Goal: Task Accomplishment & Management: Manage account settings

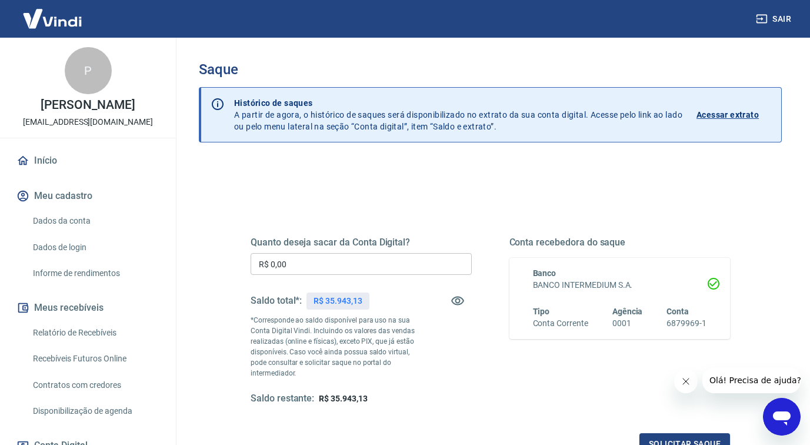
click at [318, 269] on input "R$ 0,00" at bounding box center [361, 264] width 221 height 22
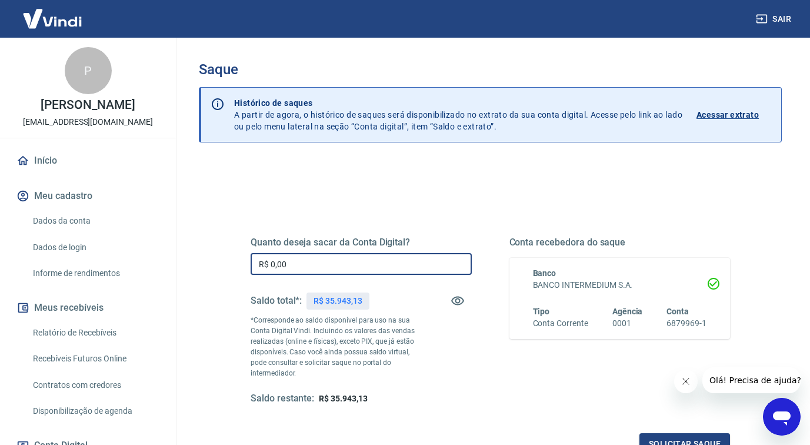
click at [318, 269] on input "R$ 0,00" at bounding box center [361, 264] width 221 height 22
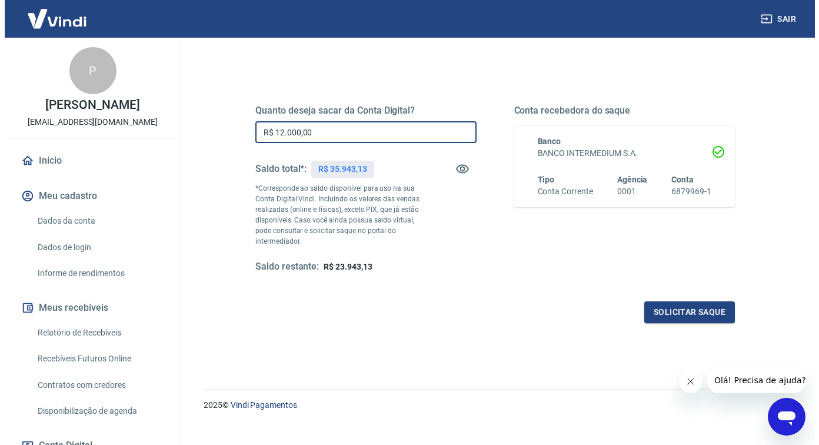
scroll to position [147, 0]
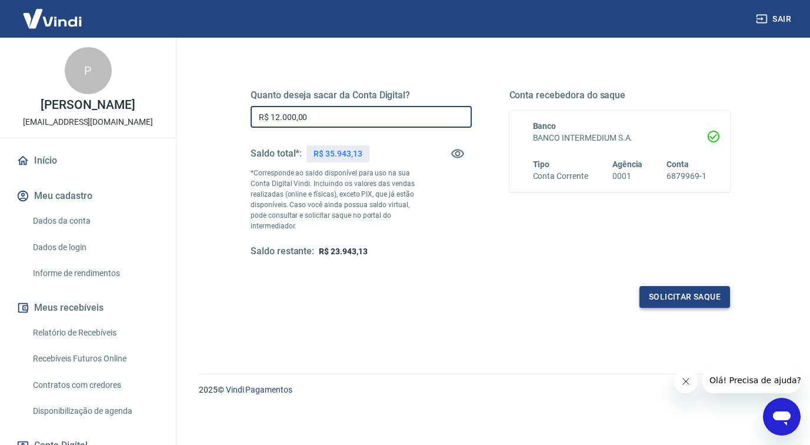
type input "R$ 12.000,00"
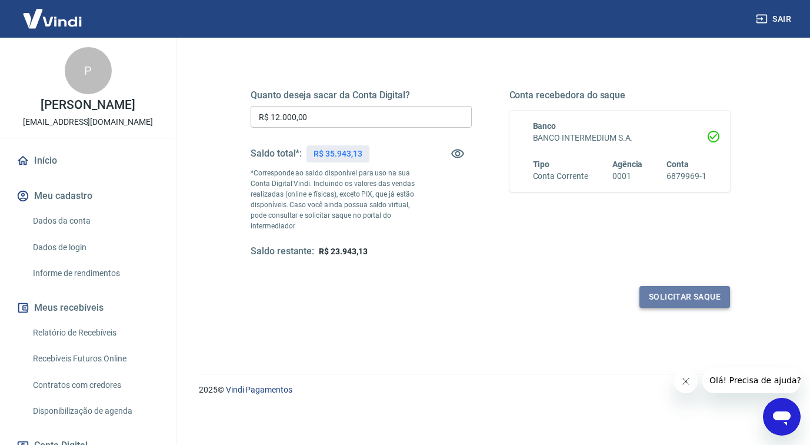
click at [695, 302] on button "Solicitar saque" at bounding box center [684, 297] width 91 height 22
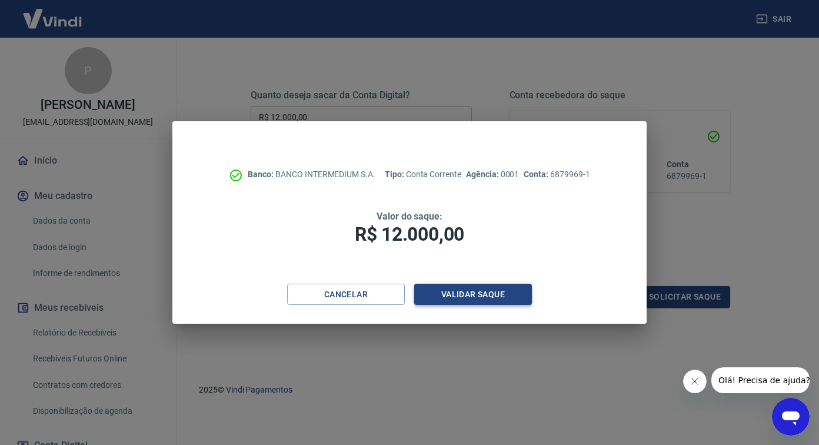
click at [493, 299] on button "Validar saque" at bounding box center [473, 295] width 118 height 22
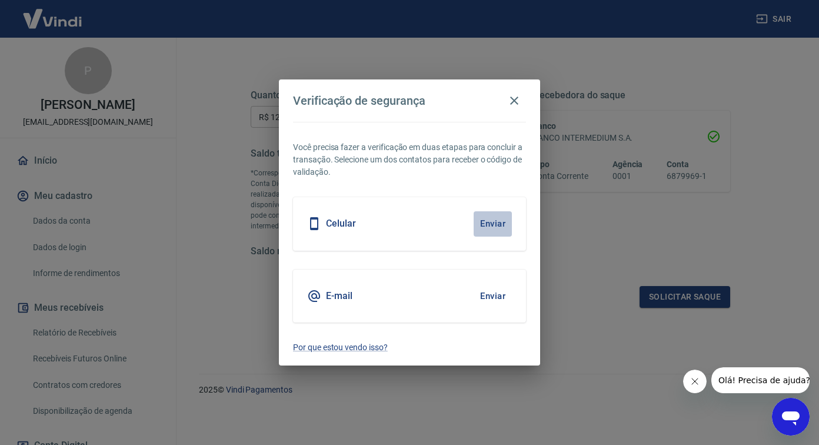
click at [491, 223] on button "Enviar" at bounding box center [492, 223] width 38 height 25
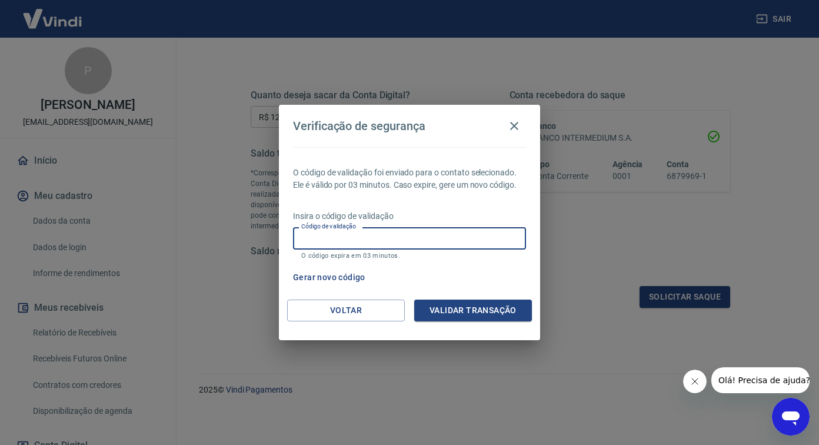
click at [486, 239] on input "Código de validação" at bounding box center [409, 238] width 233 height 22
type input "840054"
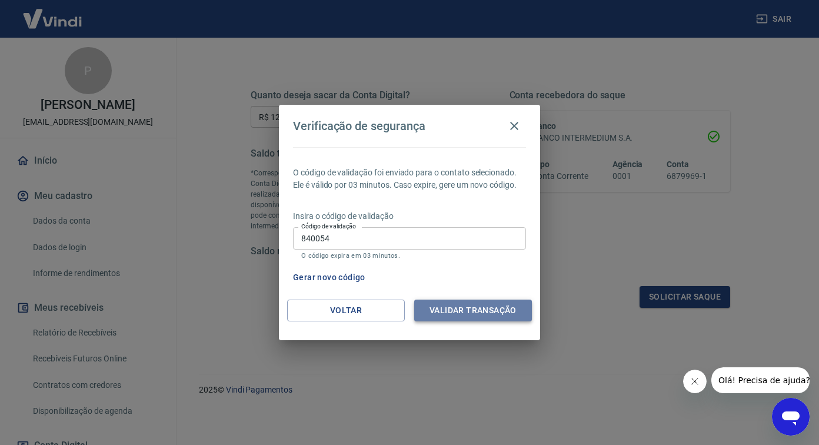
click at [509, 316] on button "Validar transação" at bounding box center [473, 310] width 118 height 22
